Goal: Task Accomplishment & Management: Use online tool/utility

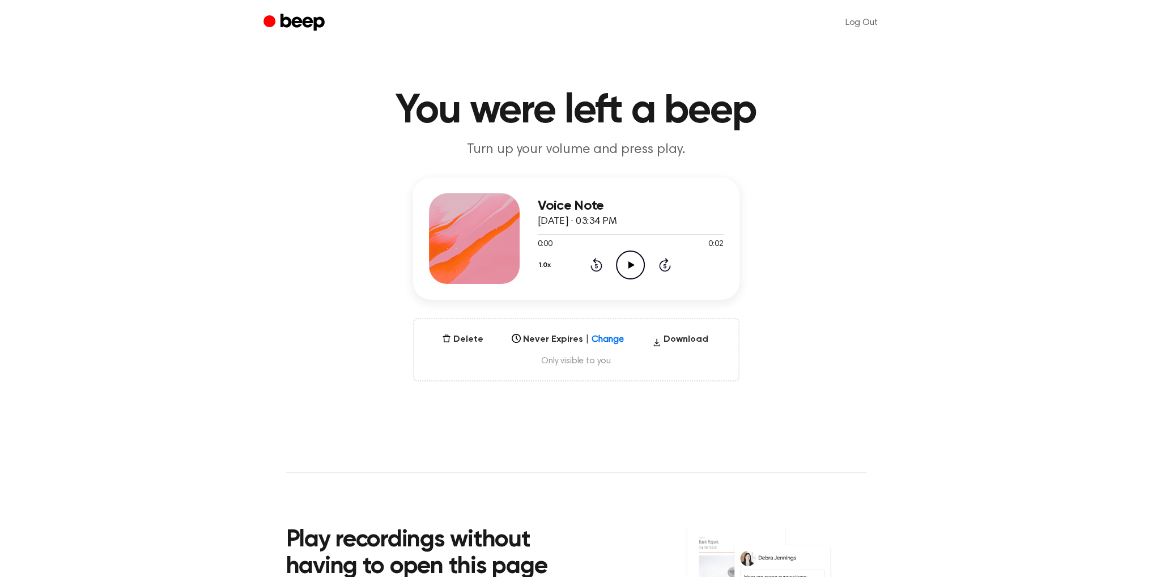
click at [629, 266] on icon at bounding box center [631, 264] width 6 height 7
click at [630, 265] on icon at bounding box center [631, 264] width 6 height 7
click at [621, 266] on icon "Play Audio" at bounding box center [630, 264] width 29 height 29
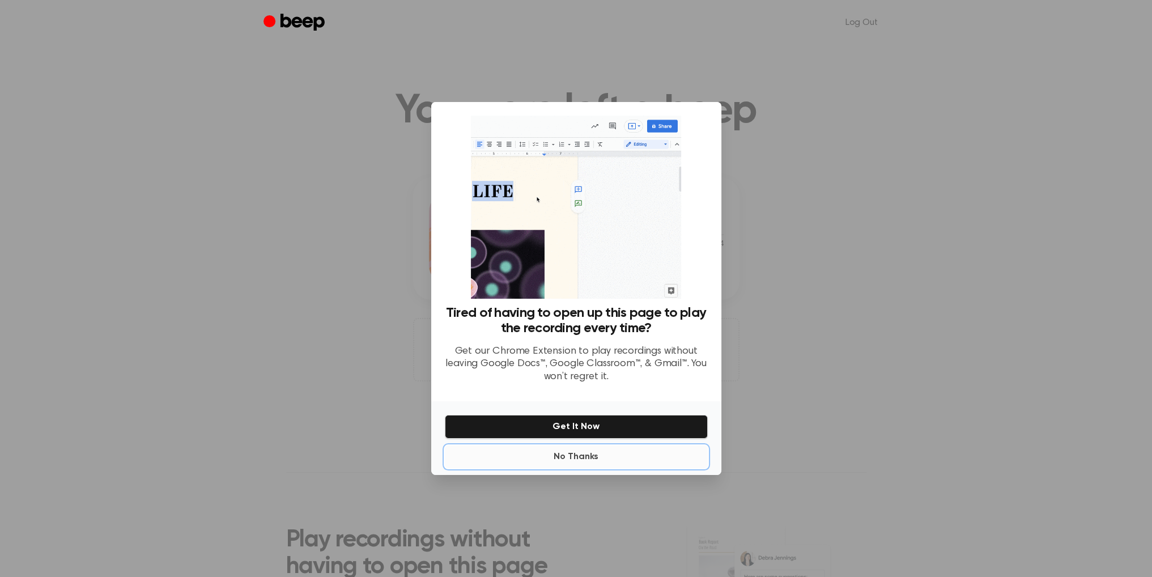
click at [585, 458] on button "No Thanks" at bounding box center [576, 456] width 263 height 23
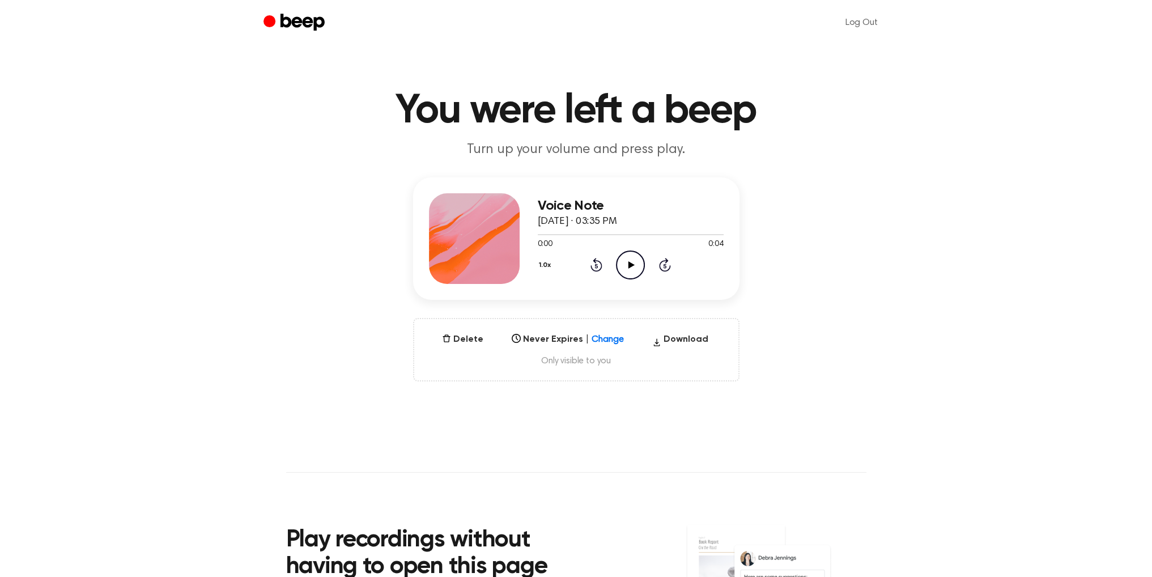
click at [628, 266] on icon at bounding box center [631, 264] width 6 height 7
click at [469, 339] on button "Delete" at bounding box center [462, 339] width 50 height 14
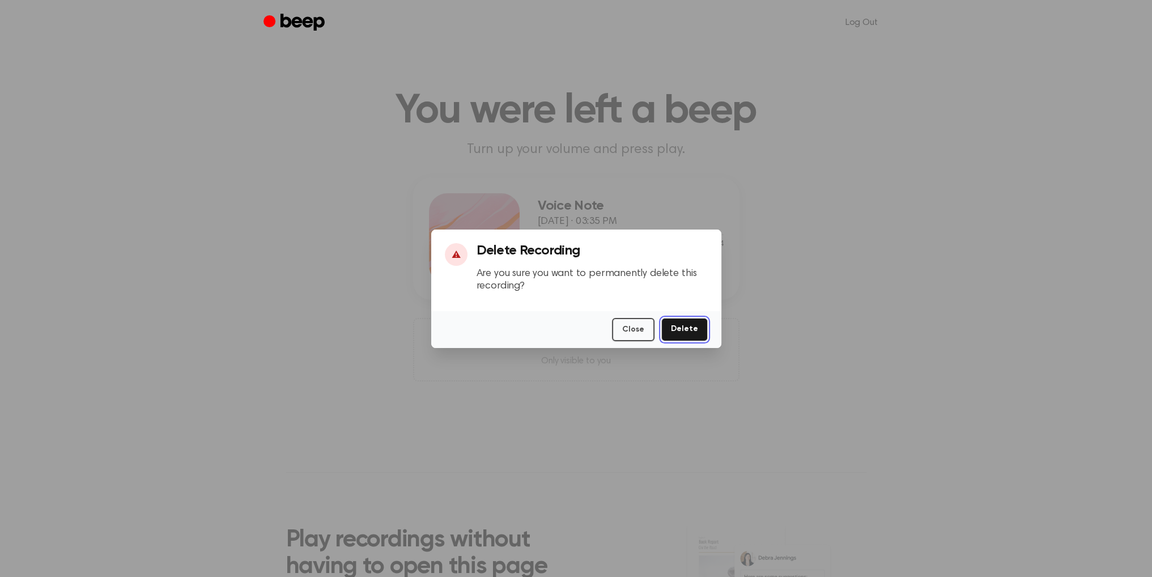
click at [685, 326] on button "Delete" at bounding box center [684, 329] width 46 height 23
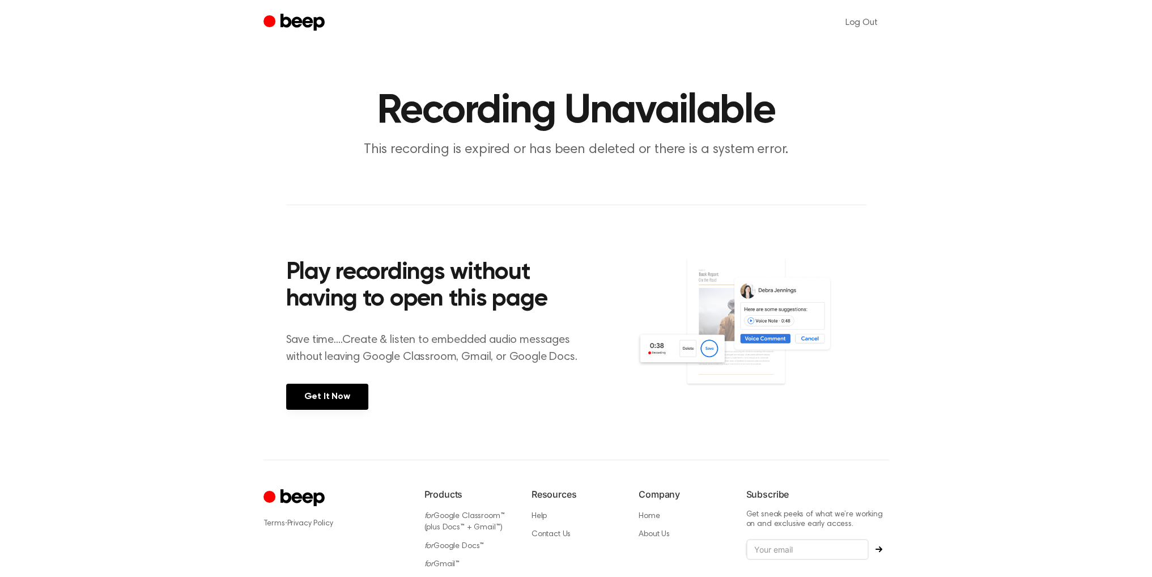
click at [304, 18] on icon "Beep" at bounding box center [302, 22] width 44 height 17
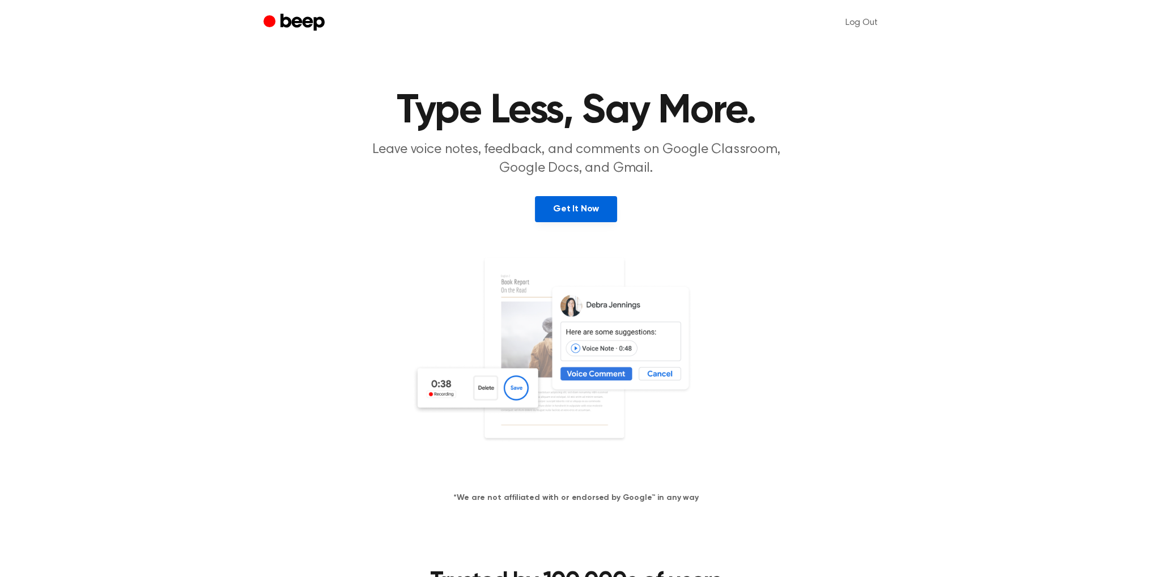
click at [590, 210] on link "Get It Now" at bounding box center [576, 209] width 82 height 26
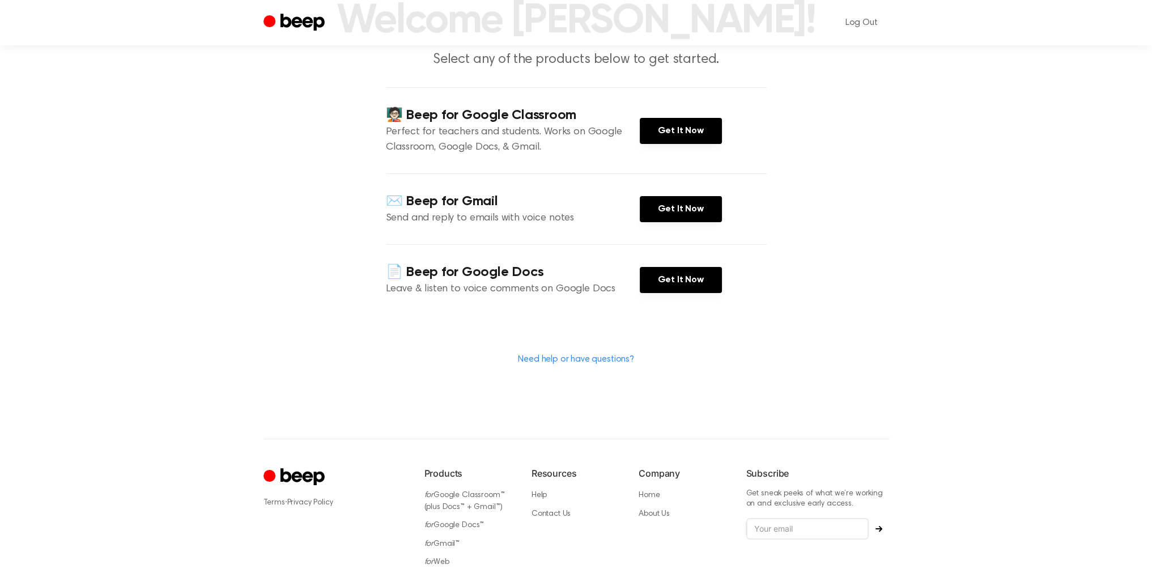
scroll to position [159, 0]
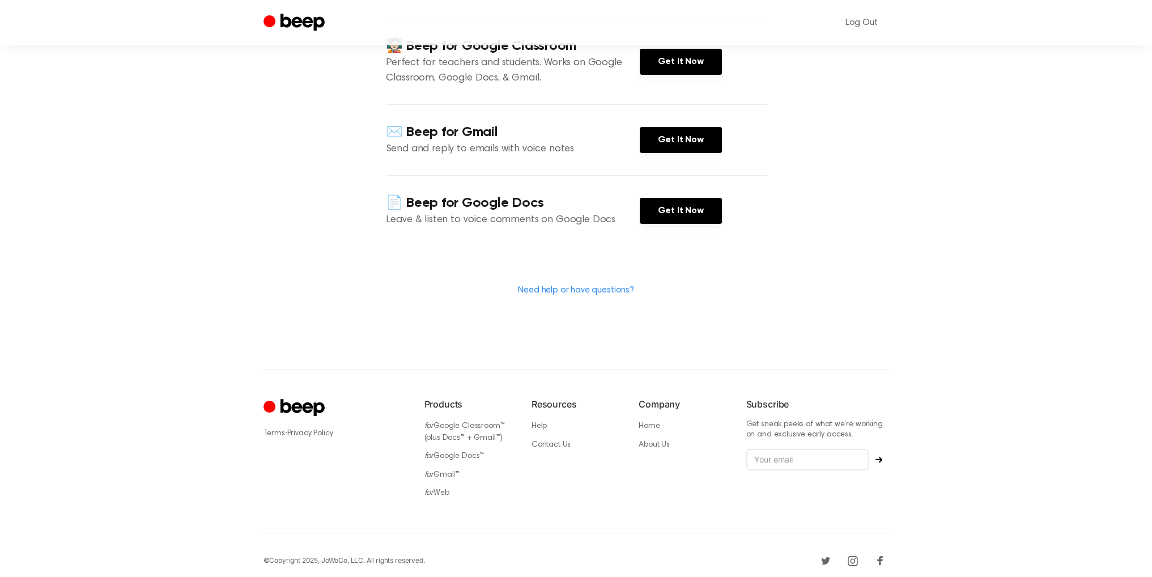
click at [302, 398] on icon "Cruip" at bounding box center [295, 408] width 64 height 22
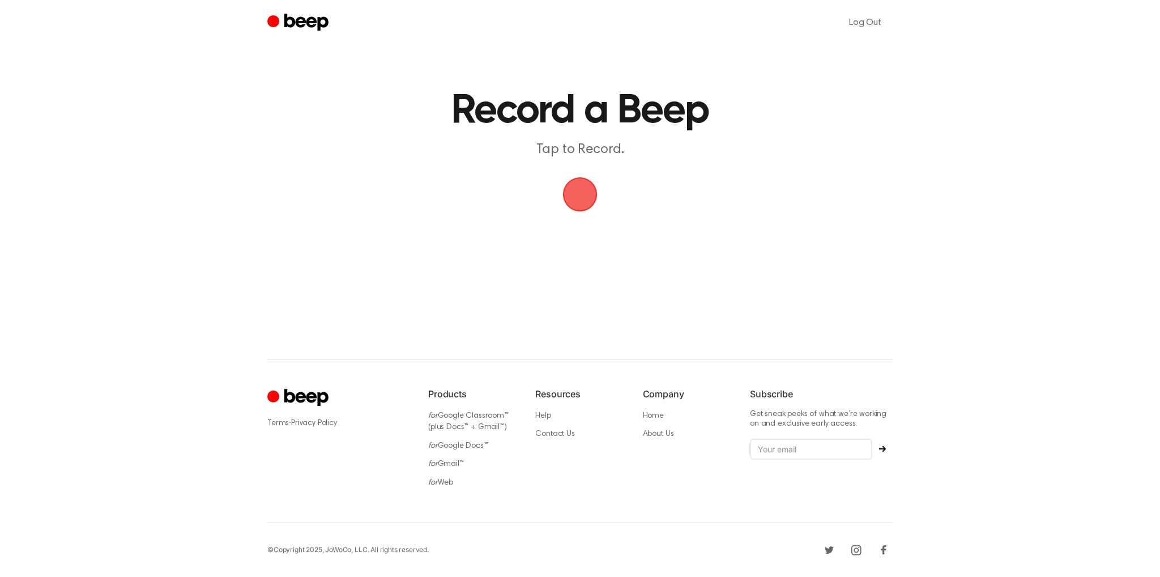
click at [578, 200] on span "button" at bounding box center [580, 194] width 32 height 32
click at [607, 224] on button "Delete" at bounding box center [593, 217] width 45 height 45
click at [587, 206] on span "button" at bounding box center [580, 194] width 35 height 35
click at [647, 223] on button "Save" at bounding box center [647, 217] width 45 height 45
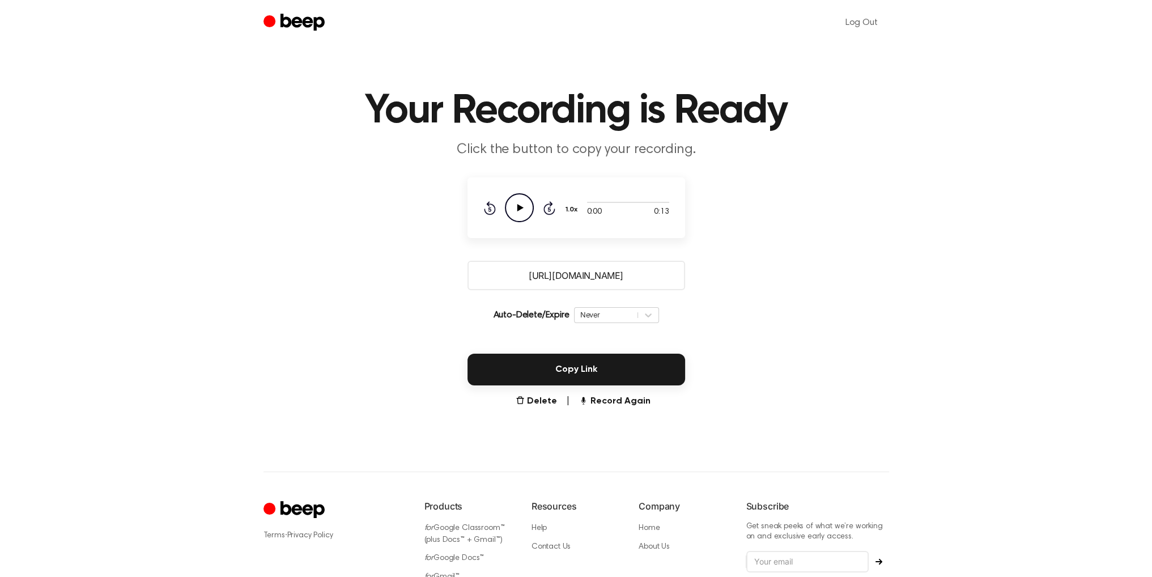
click at [525, 207] on icon "Play Audio" at bounding box center [519, 207] width 29 height 29
click at [547, 406] on button "Delete" at bounding box center [535, 401] width 41 height 14
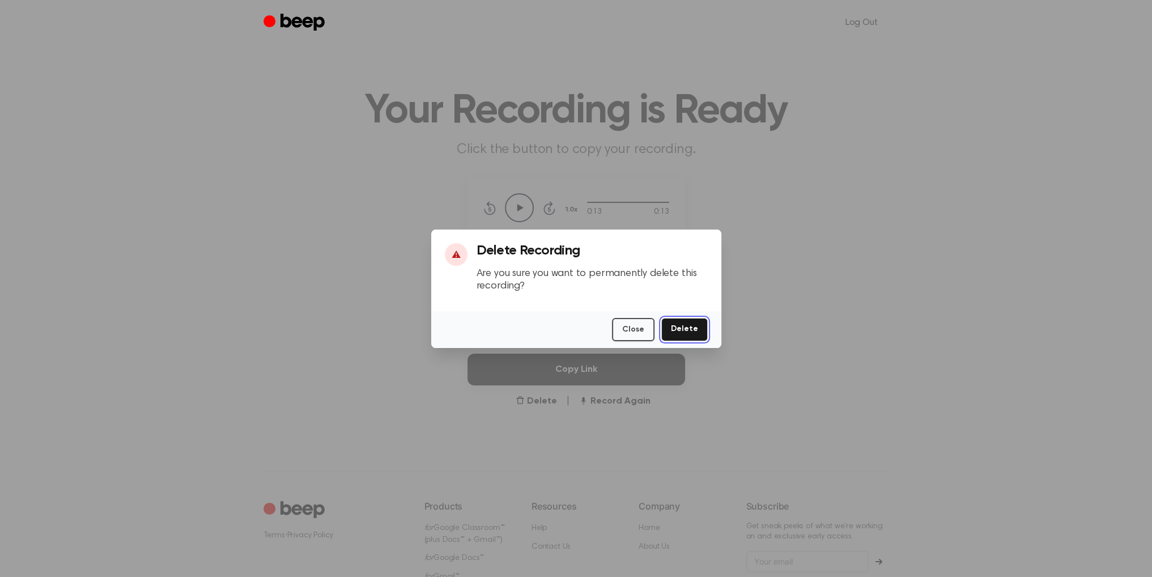
click at [683, 334] on button "Delete" at bounding box center [684, 329] width 46 height 23
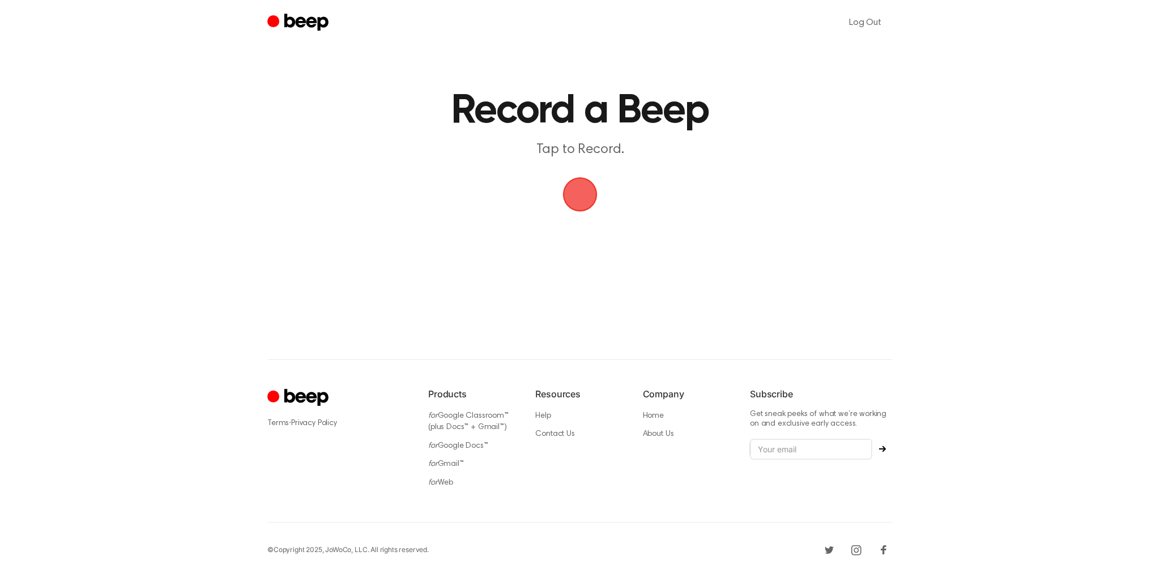
click at [585, 205] on span "button" at bounding box center [580, 194] width 32 height 32
click at [535, 233] on div "Recording" at bounding box center [525, 235] width 55 height 17
click at [647, 210] on button "Save" at bounding box center [647, 217] width 45 height 45
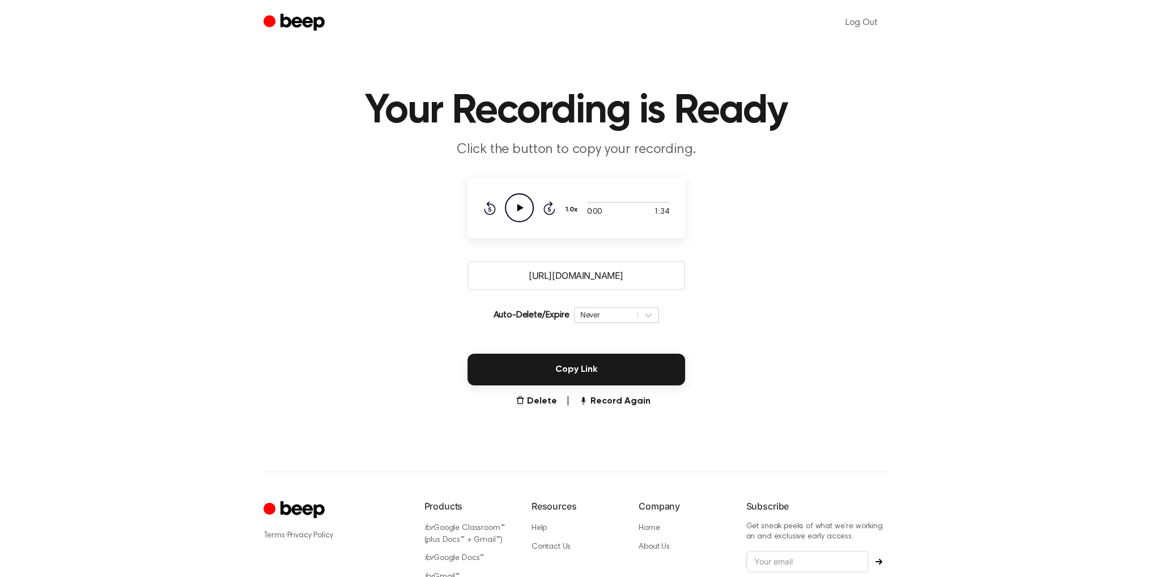
click at [513, 204] on icon "Play Audio" at bounding box center [519, 207] width 29 height 29
click at [608, 399] on button "Record Again" at bounding box center [613, 401] width 71 height 14
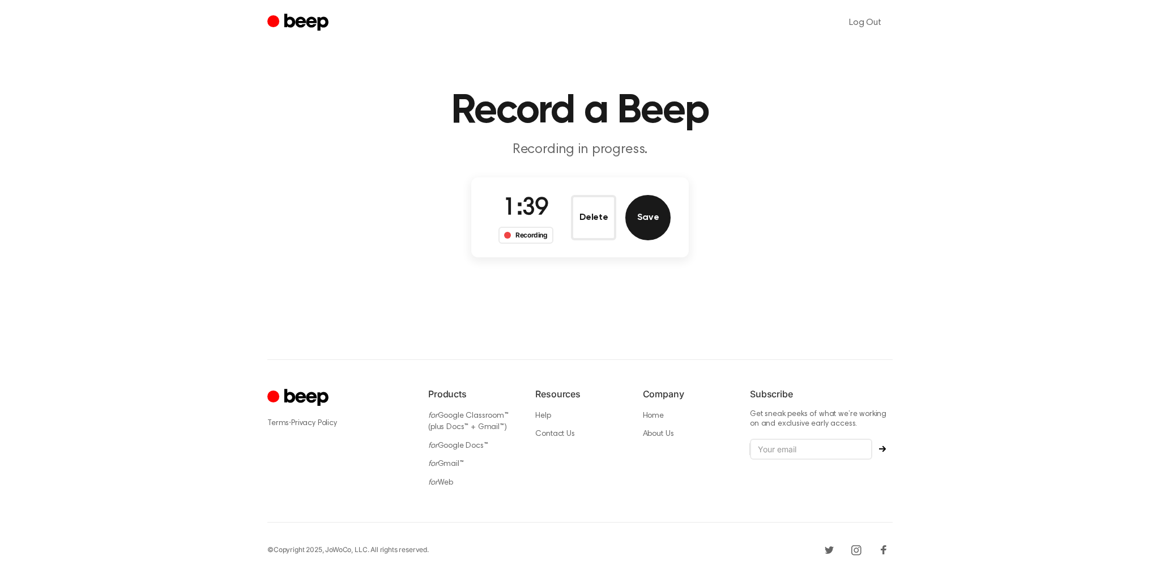
click at [637, 211] on button "Save" at bounding box center [647, 217] width 45 height 45
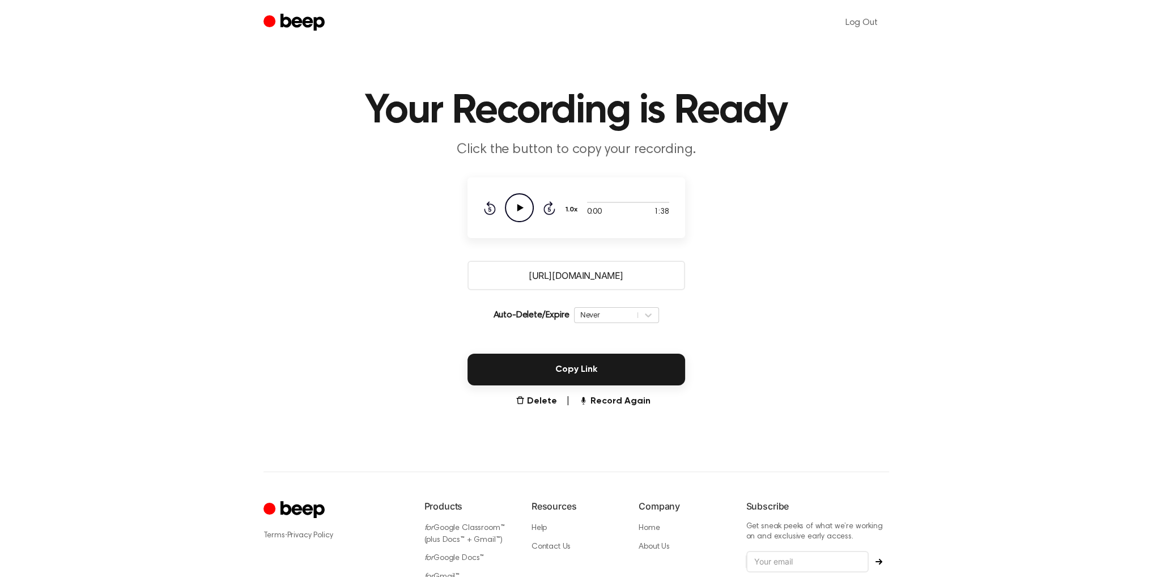
click at [521, 213] on icon "Play Audio" at bounding box center [519, 207] width 29 height 29
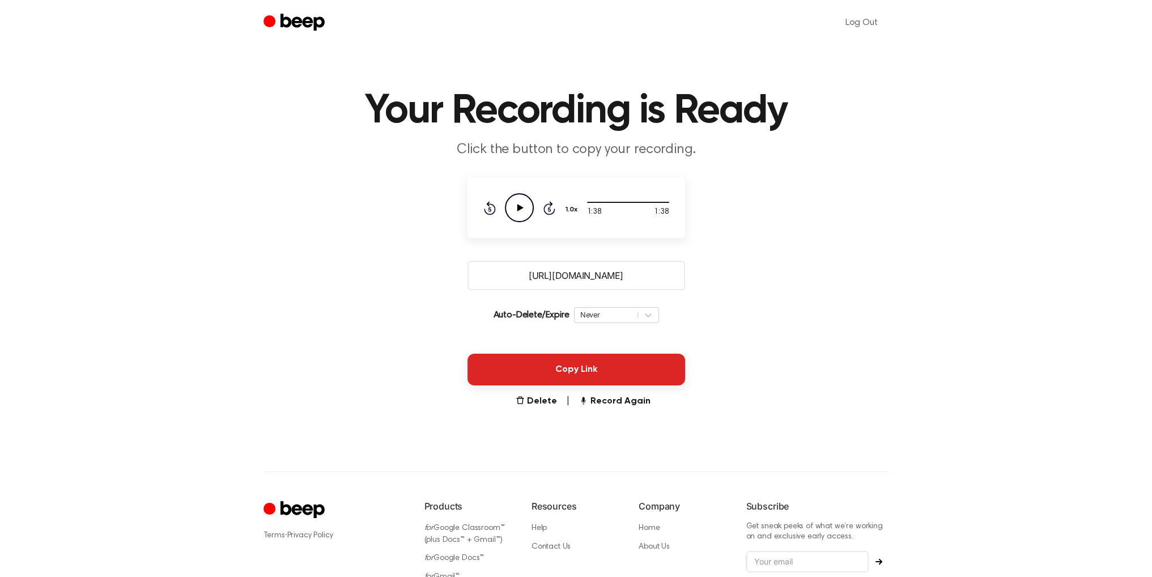
click at [573, 367] on button "Copy Link" at bounding box center [576, 369] width 218 height 32
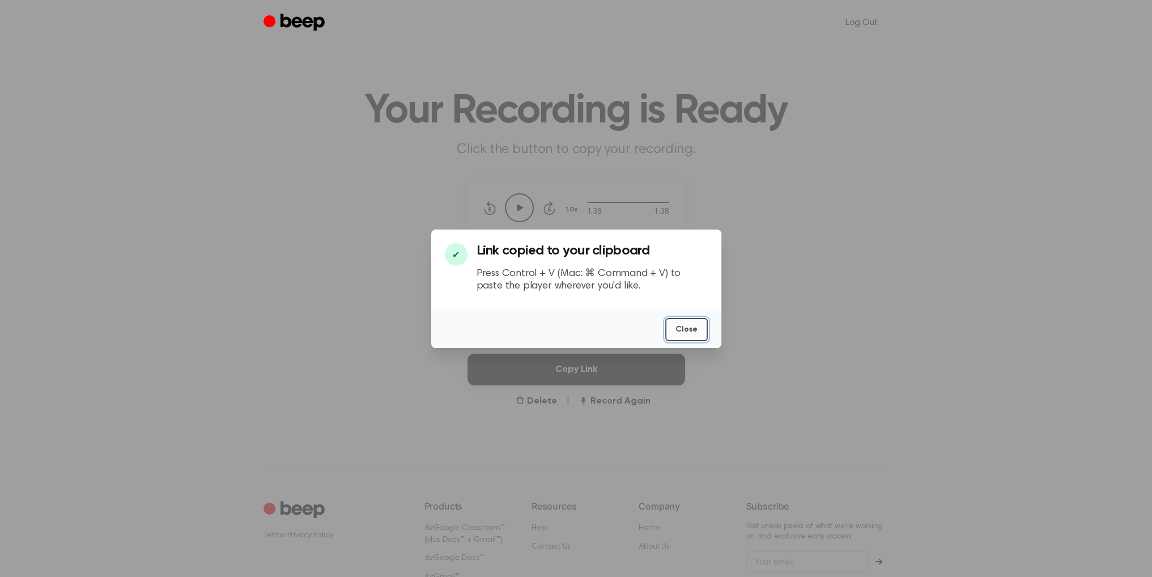
click at [687, 331] on button "Close" at bounding box center [686, 329] width 42 height 23
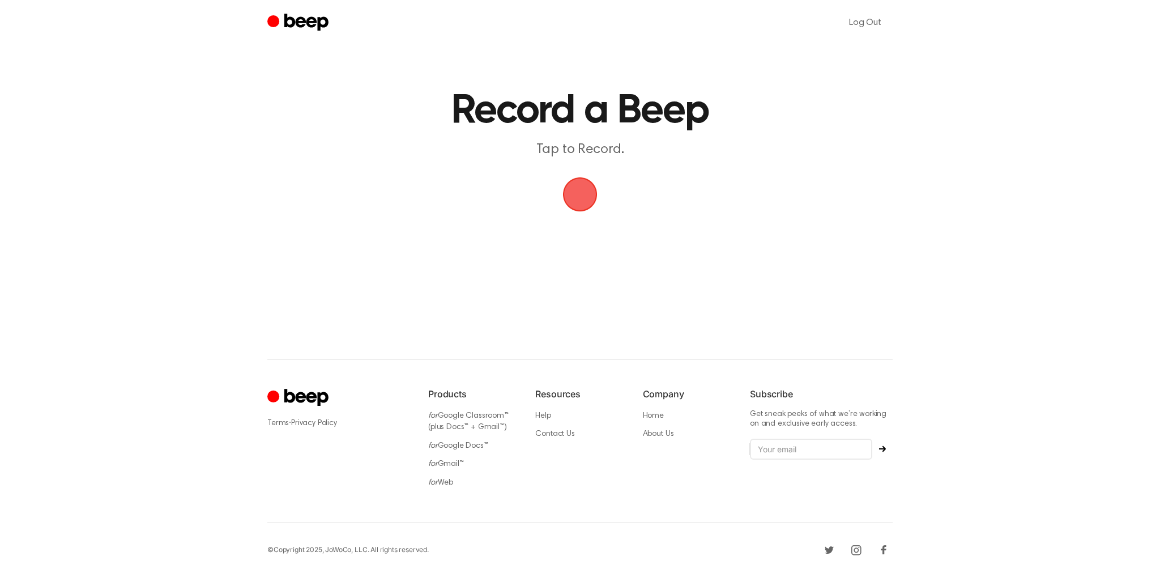
click at [587, 206] on span "button" at bounding box center [580, 194] width 32 height 32
click at [583, 231] on button "Delete" at bounding box center [593, 217] width 45 height 45
click at [573, 198] on span "button" at bounding box center [580, 194] width 32 height 32
click at [635, 218] on button "Save" at bounding box center [647, 217] width 45 height 45
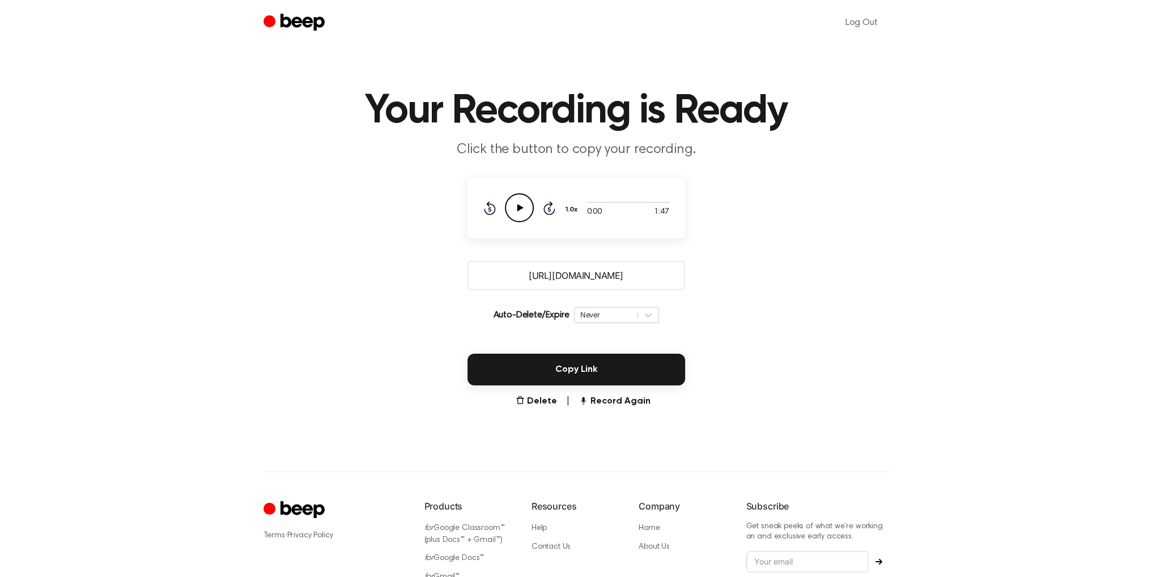
click at [523, 207] on icon "Play Audio" at bounding box center [519, 207] width 29 height 29
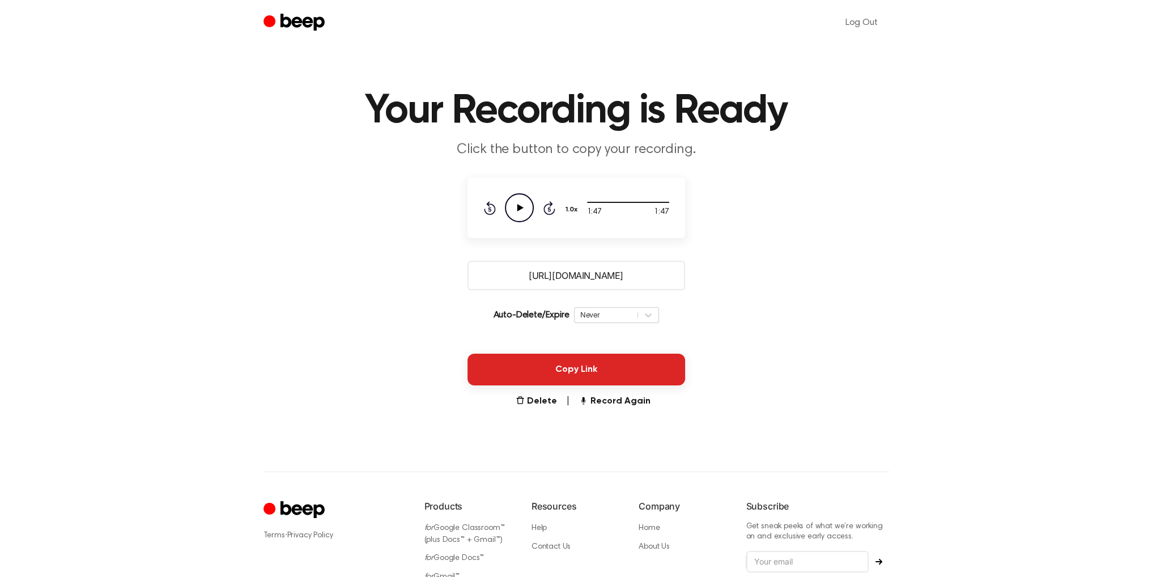
click at [613, 365] on button "Copy Link" at bounding box center [576, 369] width 218 height 32
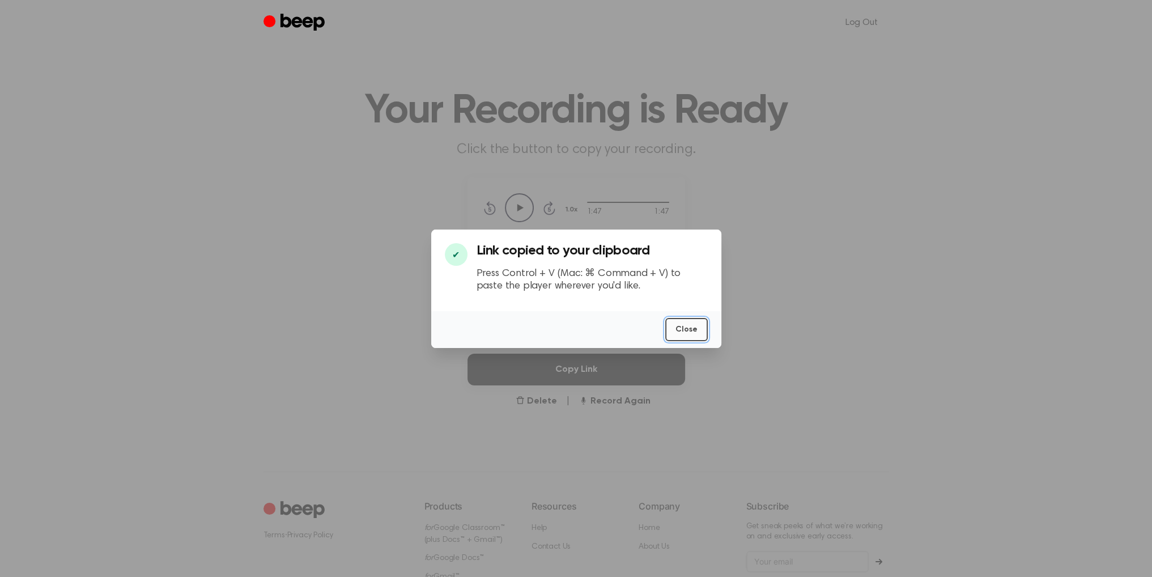
click at [687, 329] on button "Close" at bounding box center [686, 329] width 42 height 23
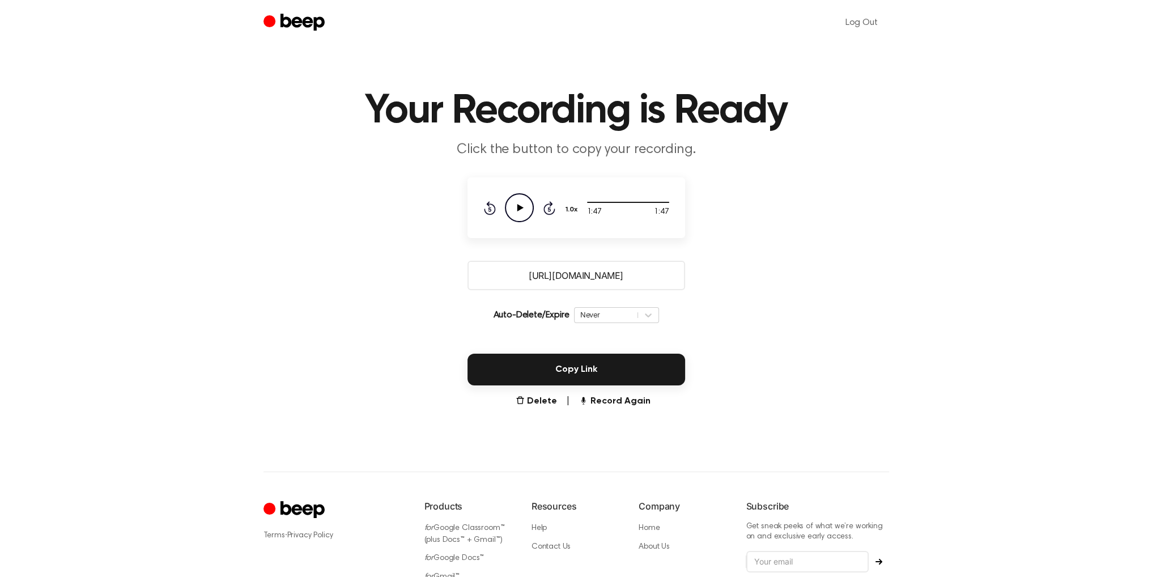
click at [572, 270] on input "[URL][DOMAIN_NAME]" at bounding box center [576, 275] width 218 height 29
click at [830, 244] on main "Your Recording is Ready Click the button to copy your recording. 1:47 1:47 Your…" at bounding box center [576, 208] width 1152 height 417
